Goal: Use online tool/utility: Use online tool/utility

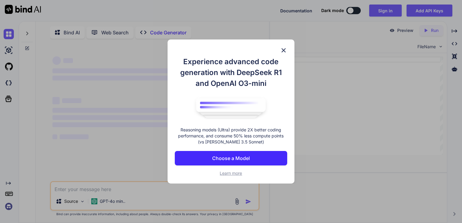
scroll to position [2, 0]
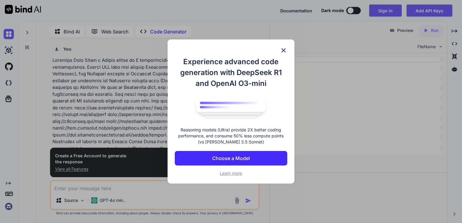
type textarea "x"
click at [233, 176] on span "Learn more" at bounding box center [230, 172] width 22 height 5
click at [280, 47] on img at bounding box center [283, 50] width 7 height 7
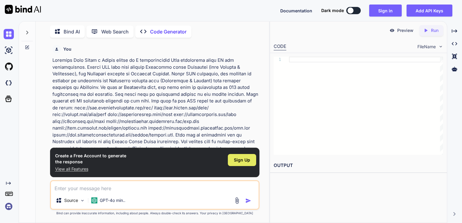
click at [244, 161] on span "Sign Up" at bounding box center [242, 160] width 16 height 6
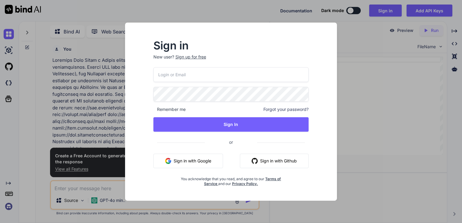
click at [264, 165] on button "Sign in with Github" at bounding box center [274, 161] width 69 height 14
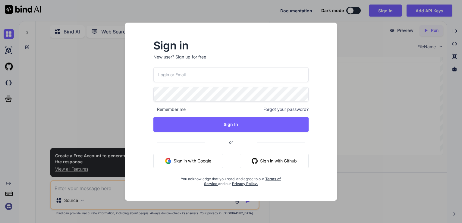
click at [282, 164] on button "Sign in with Github" at bounding box center [274, 161] width 69 height 14
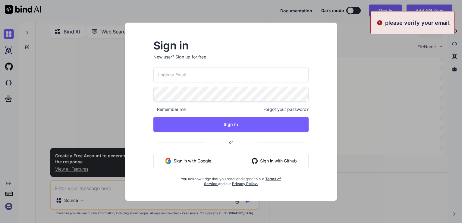
click at [171, 76] on input "email" at bounding box center [230, 74] width 155 height 15
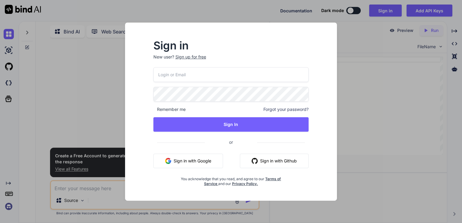
type input "priyasusu007@gmail.com"
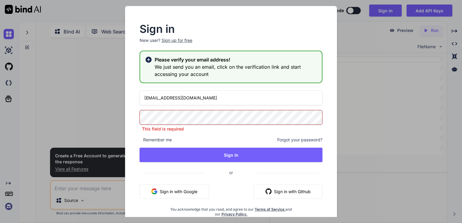
click at [189, 185] on button "Sign in with Google" at bounding box center [174, 191] width 70 height 14
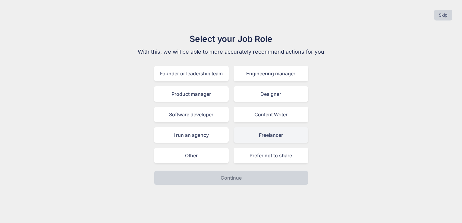
click at [260, 136] on div "Freelancer" at bounding box center [270, 135] width 75 height 16
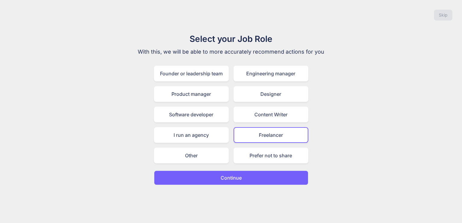
click at [256, 182] on button "Continue" at bounding box center [231, 177] width 154 height 14
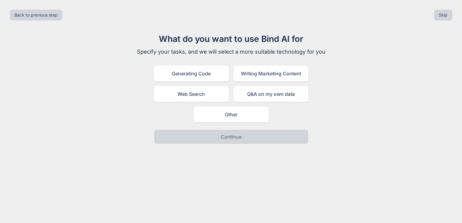
click at [206, 82] on div "Generating Code Writing Marketing Content Web Search Q&A on my own data Other" at bounding box center [231, 94] width 154 height 57
click at [210, 76] on div "Generating Code" at bounding box center [191, 74] width 75 height 16
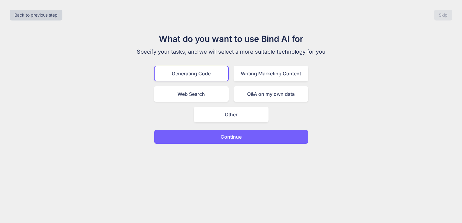
click at [199, 142] on button "Continue" at bounding box center [231, 136] width 154 height 14
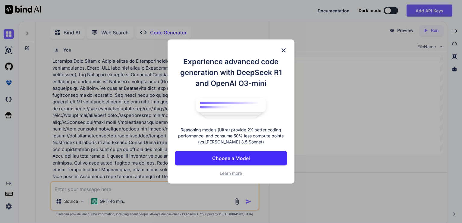
scroll to position [2, 0]
click at [280, 48] on img at bounding box center [283, 50] width 7 height 7
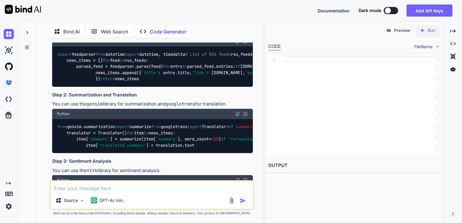
scroll to position [296, 0]
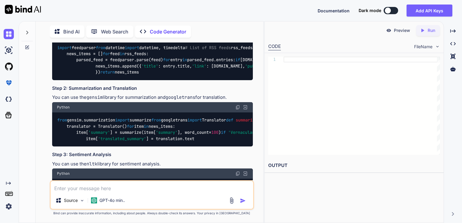
drag, startPoint x: 269, startPoint y: 105, endPoint x: 206, endPoint y: 107, distance: 63.6
click at [206, 107] on div "Bind AI Web Search Created with Pixso. Code Generator You Code Generator Creati…" at bounding box center [240, 122] width 443 height 202
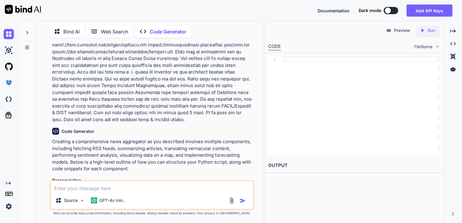
scroll to position [79, 0]
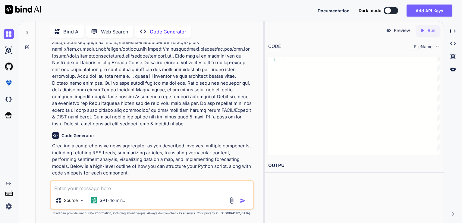
click at [402, 33] on p "Preview" at bounding box center [402, 30] width 16 height 6
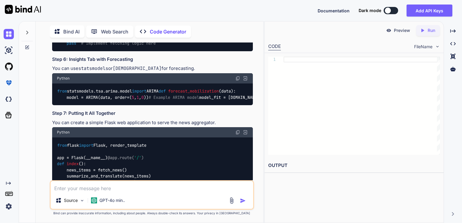
scroll to position [585, 0]
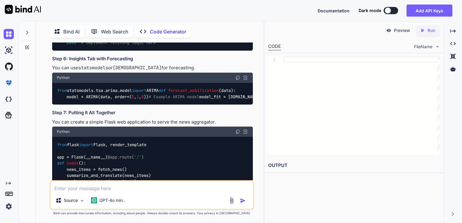
click at [242, 201] on img "button" at bounding box center [243, 201] width 6 height 6
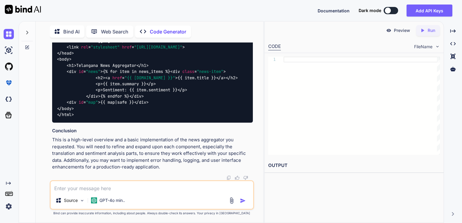
scroll to position [1185, 0]
click at [402, 32] on p "Preview" at bounding box center [402, 30] width 16 height 6
click at [425, 32] on icon "Created with Pixso." at bounding box center [423, 30] width 8 height 5
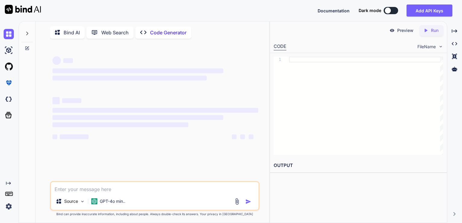
scroll to position [2, 0]
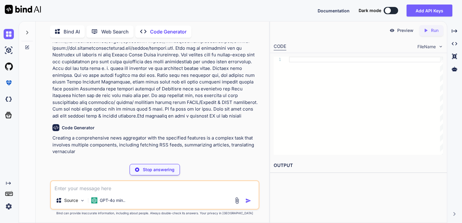
scroll to position [94, 0]
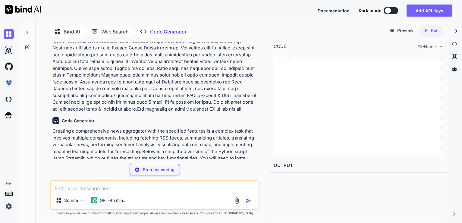
type textarea "x"
type textarea "pip install streamlit feedparser gensim googletrans==4.0.0-rc1 nltk matplotlib …"
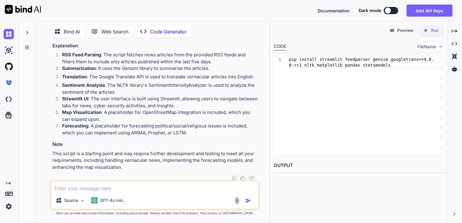
scroll to position [892, 0]
click at [154, 189] on textarea at bounding box center [155, 186] width 208 height 11
type textarea "Y"
type textarea "x"
type textarea "Yo"
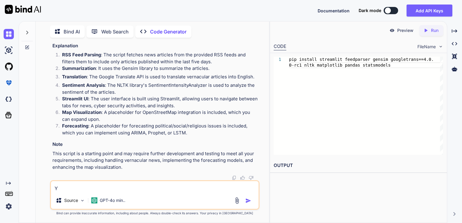
type textarea "x"
type textarea "You"
type textarea "x"
type textarea "You"
type textarea "x"
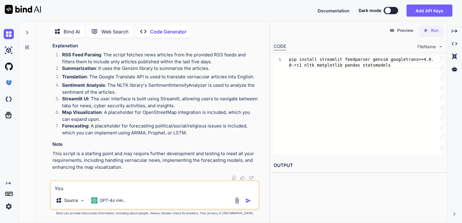
type textarea "You h"
type textarea "x"
type textarea "You ha"
type textarea "x"
type textarea "You hav"
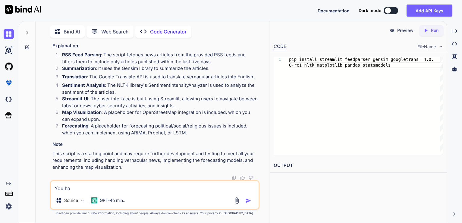
type textarea "x"
type textarea "You have"
type textarea "x"
type textarea "You have"
type textarea "x"
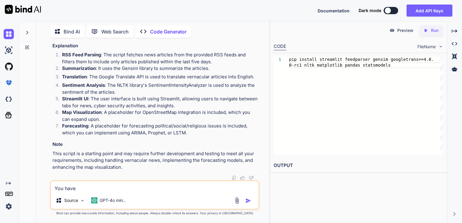
type textarea "You have t"
type textarea "x"
type textarea "You have to"
type textarea "x"
type textarea "You have to"
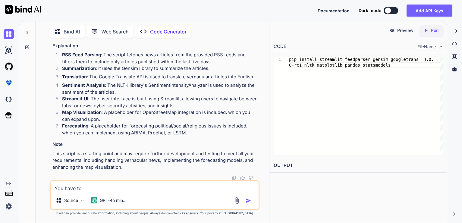
type textarea "x"
type textarea "You have to c"
type textarea "x"
type textarea "You have to co"
type textarea "x"
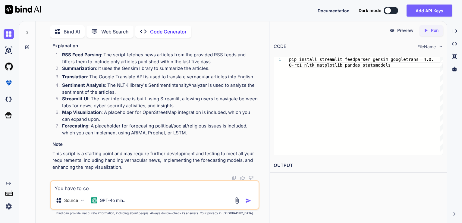
type textarea "You have to com"
type textarea "x"
type textarea "You have to comp"
type textarea "x"
type textarea "You have to compl"
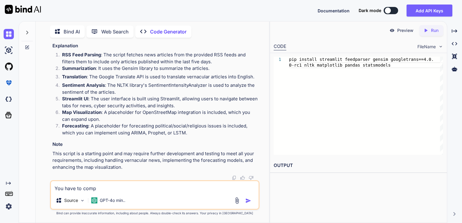
type textarea "x"
type textarea "You have to comple"
type textarea "x"
type textarea "You have to complet"
type textarea "x"
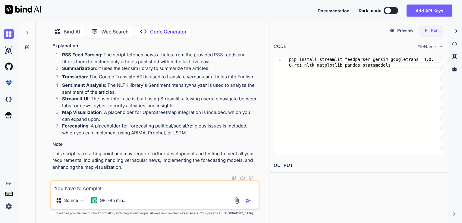
type textarea "You have to complete"
type textarea "x"
type textarea "You have to complete"
type textarea "x"
type textarea "You have to complete t"
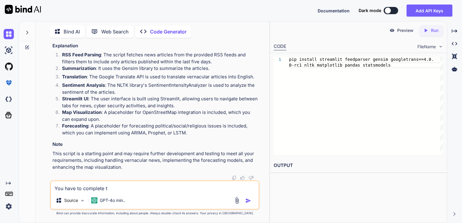
type textarea "x"
type textarea "You have to complete th"
type textarea "x"
type textarea "You have to complete the"
type textarea "x"
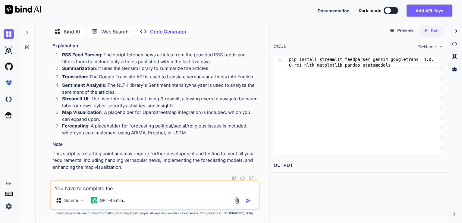
type textarea "You have to complete the"
type textarea "x"
type textarea "You have to complete the s"
type textarea "x"
type textarea "You have to complete the so"
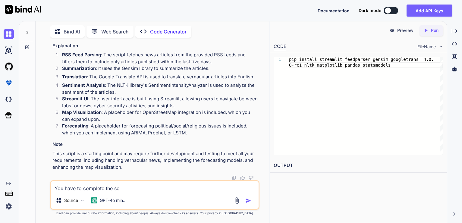
type textarea "x"
type textarea "You have to complete the sou"
type textarea "x"
type textarea "You have to complete the sour"
type textarea "x"
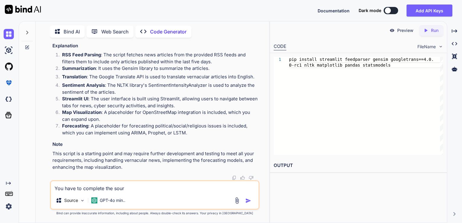
type textarea "You have to complete the sourc"
type textarea "x"
type textarea "You have to complete the source"
type textarea "x"
type textarea "You have to complete the source"
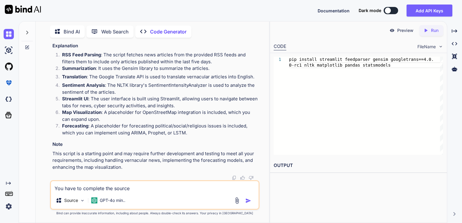
type textarea "x"
type textarea "You have to complete the source c"
type textarea "x"
type textarea "You have to complete the source co"
type textarea "x"
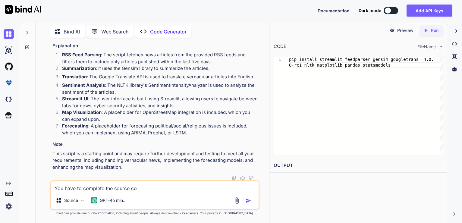
type textarea "You have to complete the source cod"
type textarea "x"
type textarea "You have to complete the source code"
type textarea "x"
type textarea "You have to complete the source code"
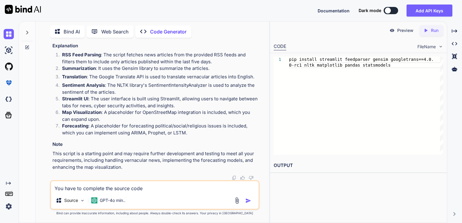
type textarea "x"
type textarea "You have to complete the source code a"
type textarea "x"
type textarea "You have to complete the source code an"
type textarea "x"
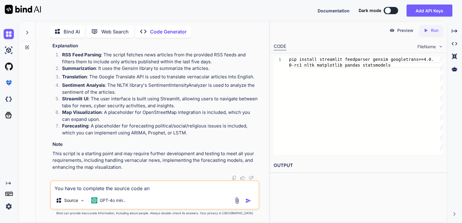
type textarea "You have to complete the source code and"
type textarea "x"
type textarea "You have to complete the source code and"
type textarea "x"
type textarea "You have to complete the source code and g"
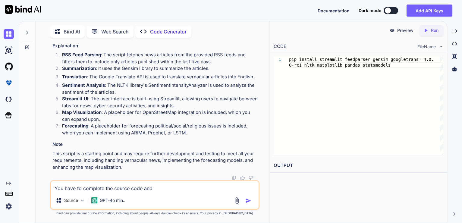
type textarea "x"
type textarea "You have to complete the source code and gi"
type textarea "x"
type textarea "You have to complete the source code and giv"
type textarea "x"
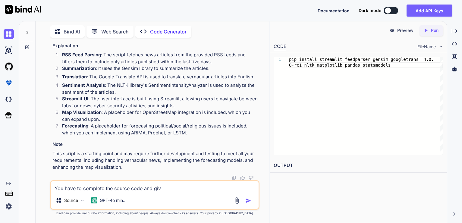
type textarea "You have to complete the source code and give"
type textarea "x"
type textarea "You have to complete the source code and give"
type textarea "x"
type textarea "You have to complete the source code and give m"
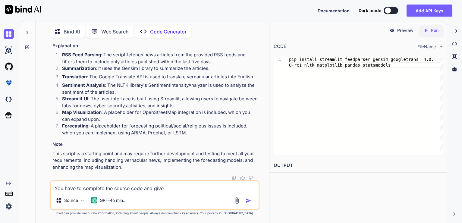
type textarea "x"
type textarea "You have to complete the source code and give me"
type textarea "x"
type textarea "You have to complete the source code and give me"
type textarea "x"
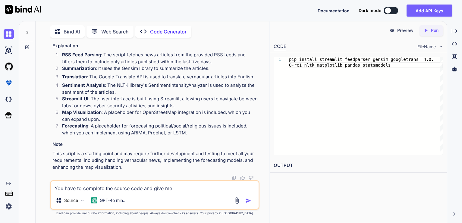
type textarea "You have to complete the source code and give me t"
type textarea "x"
type textarea "You have to complete the source code and give me th"
type textarea "x"
type textarea "You have to complete the source code and give me the"
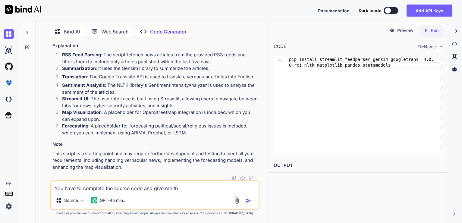
type textarea "x"
type textarea "You have to complete the source code and give me the"
type textarea "x"
type textarea "You have to complete the source code and give me the f"
type textarea "x"
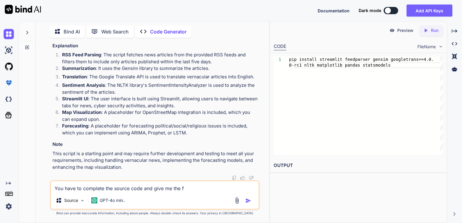
type textarea "You have to complete the source code and give me the fi"
type textarea "x"
type textarea "You have to complete the source code and give me the fin"
type textarea "x"
type textarea "You have to complete the source code and give me the fina"
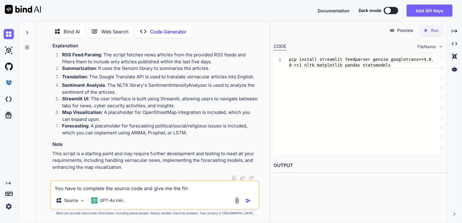
type textarea "x"
type textarea "You have to complete the source code and give me the final"
type textarea "x"
type textarea "You have to complete the source code and give me the final"
type textarea "x"
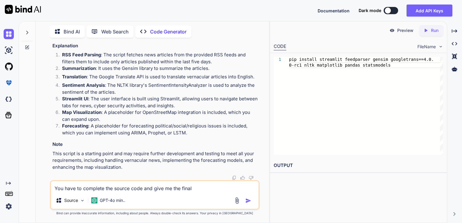
type textarea "You have to complete the source code and give me the final s"
type textarea "x"
type textarea "You have to complete the source code and give me the final se"
type textarea "x"
click at [217, 188] on textarea "You have to complete the source code and give me the final se" at bounding box center [155, 186] width 208 height 11
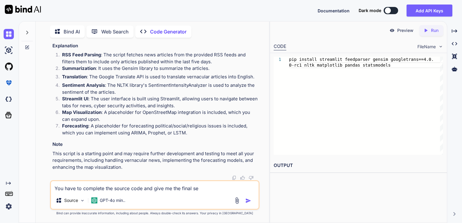
type textarea "You have to complete the source code and give me the final s"
type textarea "x"
type textarea "You have to complete the source code and give me the final so"
type textarea "x"
type textarea "You have to complete the source code and give me the final sof"
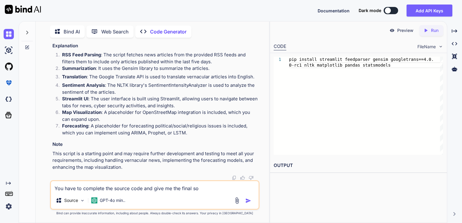
type textarea "x"
type textarea "You have to complete the source code and give me the final soft"
type textarea "x"
type textarea "You have to complete the source code and give me the final softw"
type textarea "x"
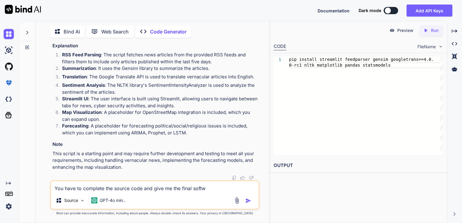
type textarea "You have to complete the source code and give me the final softwa"
type textarea "x"
type textarea "You have to complete the source code and give me the final softwar"
type textarea "x"
type textarea "You have to complete the source code and give me the final software"
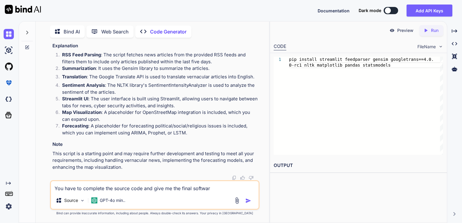
type textarea "x"
type textarea "You have to complete the source code and give me the final software."
type textarea "x"
type textarea "You have to complete the source code and give me the final software."
type textarea "x"
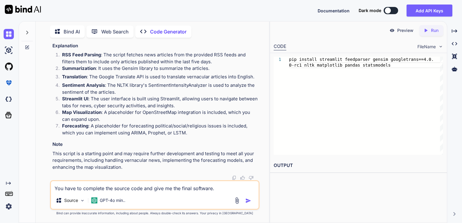
type textarea "You have to complete the source code and give me the final software. D"
type textarea "x"
type textarea "You have to complete the source code and give me the final software. Do"
type textarea "x"
type textarea "You have to complete the source code and give me the final software. Do"
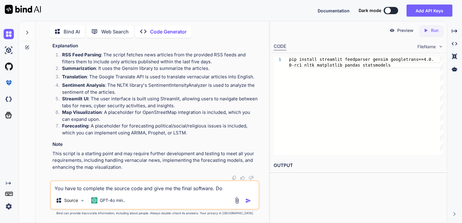
type textarea "x"
type textarea "You have to complete the source code and give me the final software. Do d"
type textarea "x"
type textarea "You have to complete the source code and give me the final software. Do do"
type textarea "x"
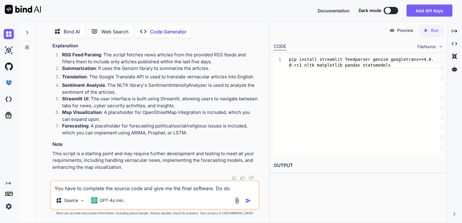
type textarea "You have to complete the source code and give me the final software. Do do"
type textarea "x"
type textarea "You have to complete the source code and give me the final software. Do do n"
type textarea "x"
type textarea "You have to complete the source code and give me the final software. Do do no"
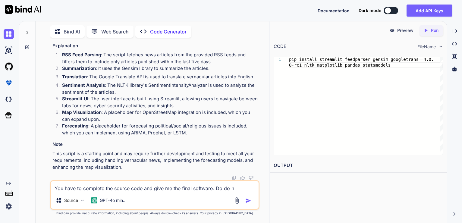
type textarea "x"
type textarea "You have to complete the source code and give me the final software. Do do not"
type textarea "x"
type textarea "You have to complete the source code and give me the final software. Do do not"
type textarea "x"
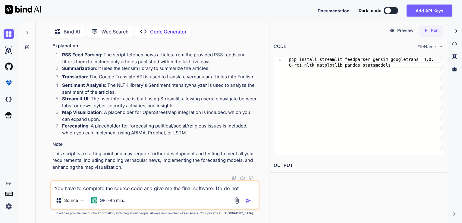
type textarea "You have to complete the source code and give me the final software. Do do not l"
type textarea "x"
type textarea "You have to complete the source code and give me the final software. Do do not …"
type textarea "x"
type textarea "You have to complete the source code and give me the final software. Do do not …"
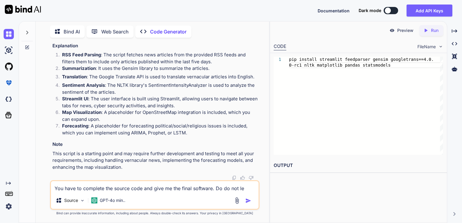
type textarea "x"
type textarea "You have to complete the source code and give me the final software. Do do not …"
type textarea "x"
type textarea "You have to complete the source code and give me the final software. Do do not …"
type textarea "x"
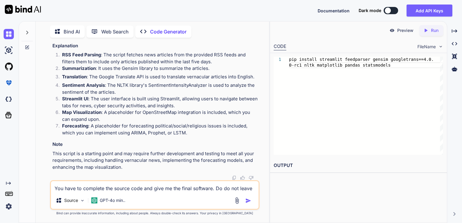
type textarea "You have to complete the source code and give me the final software. Do do not …"
type textarea "x"
type textarea "You have to complete the source code and give me the final software. Do do not …"
type textarea "x"
type textarea "You have to complete the source code and give me the final software. Do do not …"
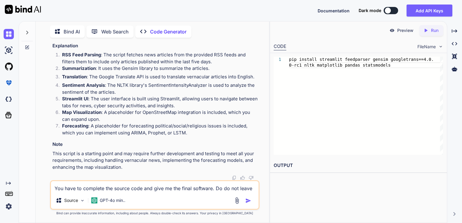
type textarea "x"
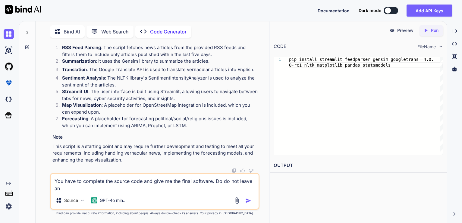
type textarea "You have to complete the source code and give me the final software. Do do not …"
type textarea "x"
type textarea "You have to complete the source code and give me the final software. Do do not …"
type textarea "x"
type textarea "You have to complete the source code and give me the final software. Do do not …"
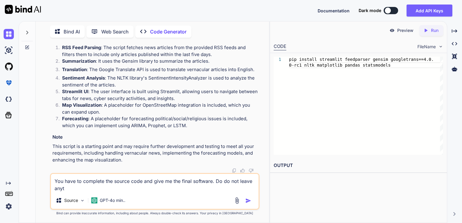
type textarea "x"
type textarea "You have to complete the source code and give me the final software. Do do not …"
type textarea "x"
type textarea "You have to complete the source code and give me the final software. Do do not …"
type textarea "x"
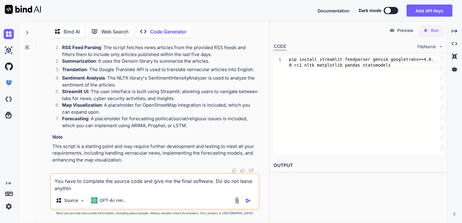
type textarea "You have to complete the source code and give me the final software. Do do not …"
type textarea "x"
type textarea "You have to complete the source code and give me the final software. Do do not …"
type textarea "x"
type textarea "You have to complete the source code and give me the final software. Do do not …"
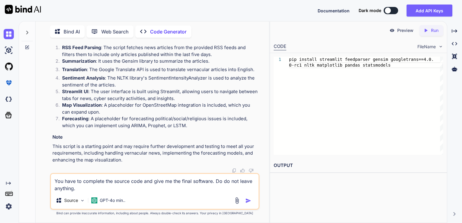
type textarea "x"
type textarea "You have to complete the source code and give me the final software. Do do not …"
type textarea "x"
type textarea "You have to complete the source code and give me the final software. Do do not …"
type textarea "x"
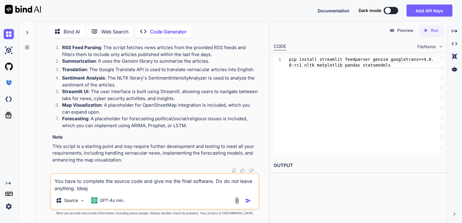
drag, startPoint x: 75, startPoint y: 187, endPoint x: 94, endPoint y: 187, distance: 19.0
click at [94, 187] on textarea "You have to complete the source code and give me the final software. Do do not …" at bounding box center [155, 183] width 208 height 18
click at [250, 201] on img "button" at bounding box center [248, 201] width 6 height 6
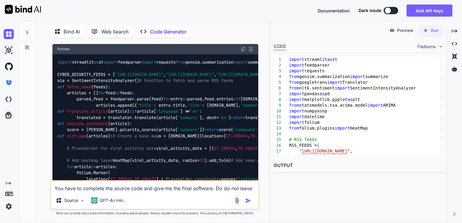
scroll to position [759, 0]
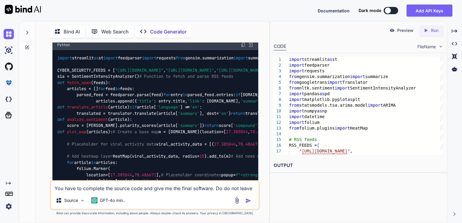
click at [249, 202] on img "button" at bounding box center [248, 201] width 6 height 6
click at [247, 201] on img "button" at bounding box center [248, 201] width 6 height 6
click at [404, 29] on p "Preview" at bounding box center [405, 30] width 16 height 6
click at [403, 31] on p "Preview" at bounding box center [405, 30] width 16 height 6
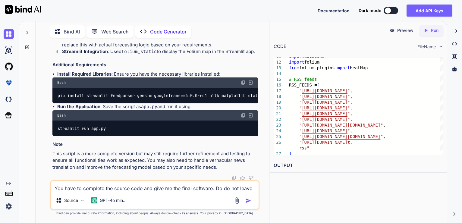
scroll to position [1996, 0]
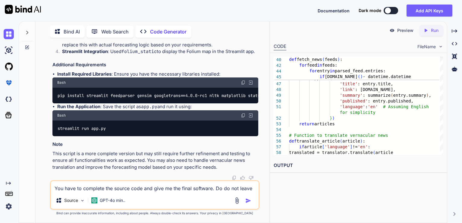
click at [405, 31] on p "Preview" at bounding box center [405, 30] width 16 height 6
click at [412, 43] on div "CODE FileName" at bounding box center [358, 45] width 176 height 13
click at [428, 33] on icon "Created with Pixso." at bounding box center [427, 30] width 8 height 5
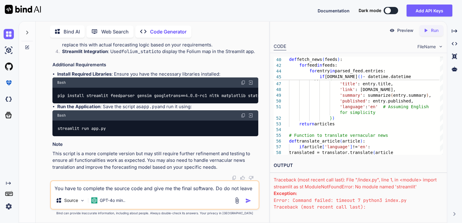
drag, startPoint x: 276, startPoint y: 180, endPoint x: 313, endPoint y: 191, distance: 39.1
click at [313, 191] on div "Traceback (most recent call last): File "/index.py", line 1, in <module> import…" at bounding box center [357, 192] width 169 height 33
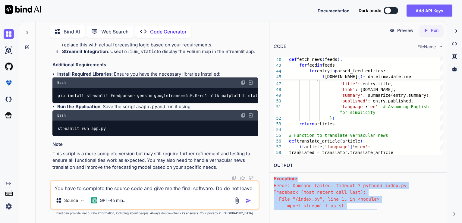
scroll to position [21, 0]
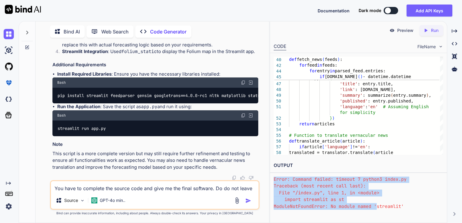
drag, startPoint x: 278, startPoint y: 177, endPoint x: 377, endPoint y: 207, distance: 103.1
click at [377, 207] on div "Traceback (most recent call last): File "/index.py", line 1, in <module> import…" at bounding box center [357, 192] width 169 height 33
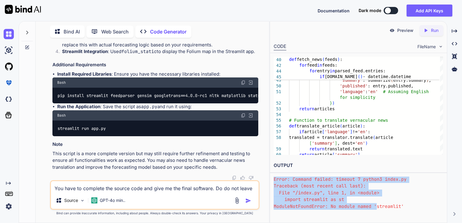
copy div "aceback (most recent call last): File "/index.py", line 1, in <module> import s…"
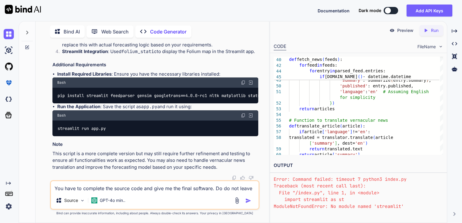
click at [133, 185] on textarea "You have to complete the source code and give me the final software. Do do not …" at bounding box center [155, 186] width 208 height 11
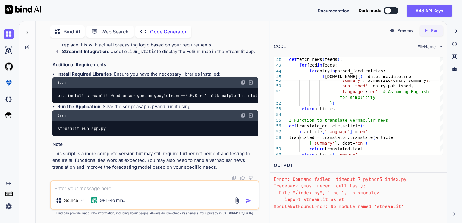
paste textarea "aceback (most recent call last): File "/index.py", line 1, in <module> import s…"
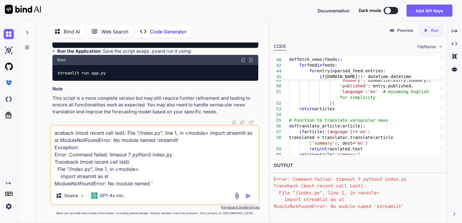
drag, startPoint x: 247, startPoint y: 198, endPoint x: 229, endPoint y: 174, distance: 29.9
click at [229, 174] on div "aceback (most recent call last): File "/index.py", line 1, in <module> import s…" at bounding box center [155, 165] width 210 height 80
click at [248, 195] on img "button" at bounding box center [248, 196] width 6 height 6
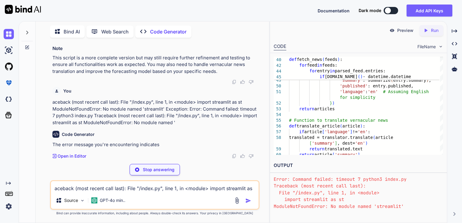
scroll to position [2080, 0]
